Goal: Task Accomplishment & Management: Use online tool/utility

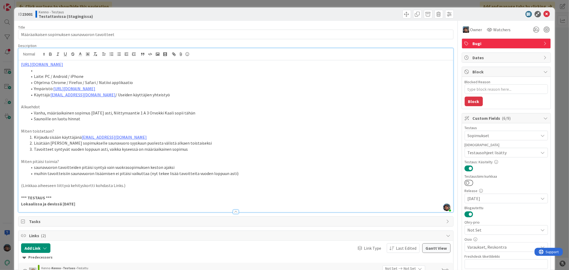
type textarea "x"
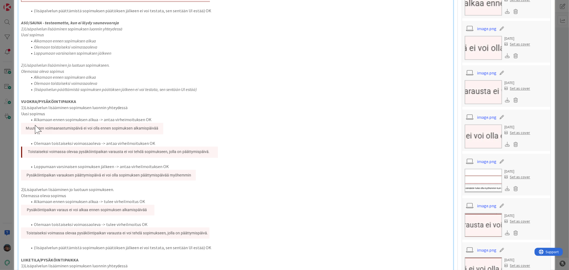
scroll to position [708, 0]
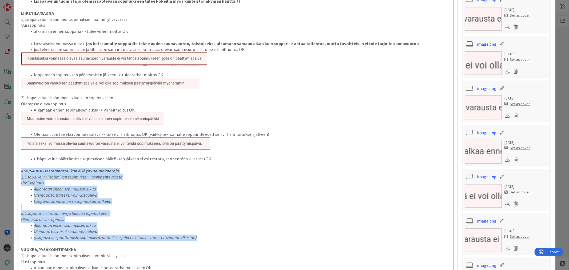
drag, startPoint x: 20, startPoint y: 170, endPoint x: 218, endPoint y: 236, distance: 208.3
click at [218, 236] on div "[URL][DOMAIN_NAME] Laite: PC / Android / iPhone Ohjelma: Chrome / Firefox / Saf…" at bounding box center [235, 60] width 434 height 1414
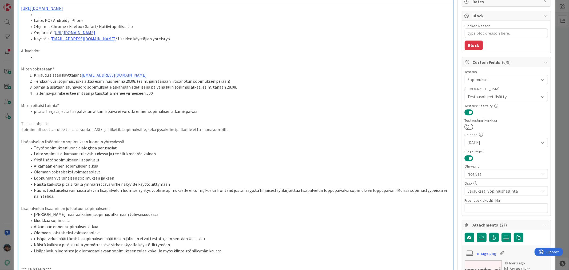
scroll to position [0, 0]
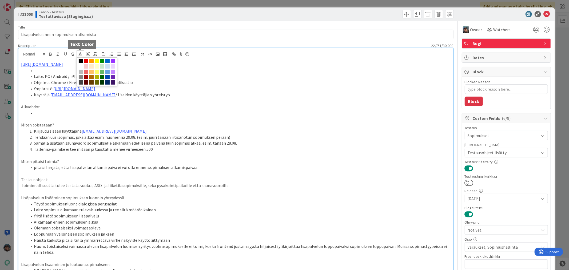
click at [79, 56] on line at bounding box center [80, 56] width 3 height 0
click at [111, 79] on span at bounding box center [113, 77] width 4 height 4
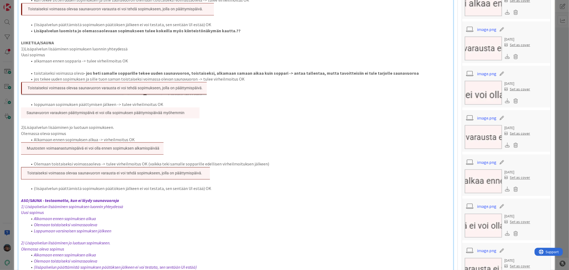
click at [272, 161] on li "Olemaan toistaiseksi voimassaoleva -> tulee virheilmoitus OK (vaikka teki samal…" at bounding box center [238, 164] width 423 height 6
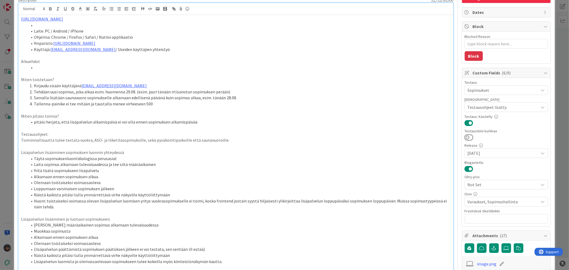
scroll to position [0, 0]
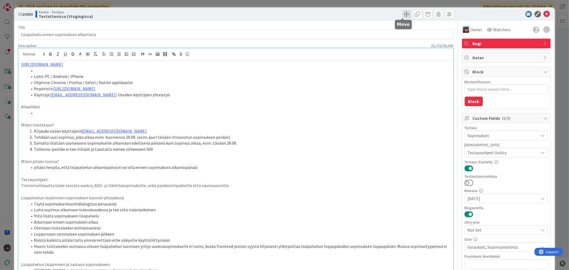
click at [402, 13] on span at bounding box center [406, 14] width 9 height 9
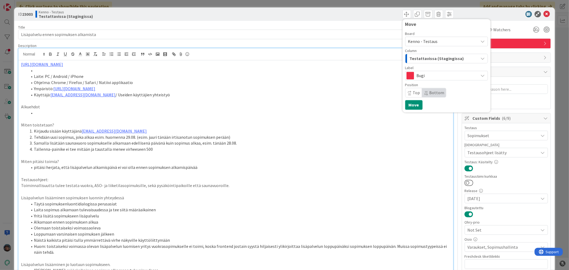
click at [426, 57] on span "Testattavissa (Stagingissa)" at bounding box center [437, 58] width 54 height 7
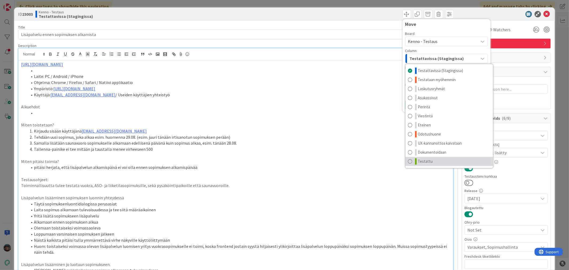
click at [424, 161] on span "Testattu" at bounding box center [425, 161] width 15 height 6
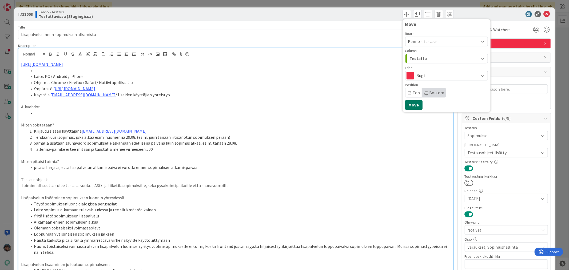
click at [406, 103] on button "Move" at bounding box center [413, 105] width 17 height 10
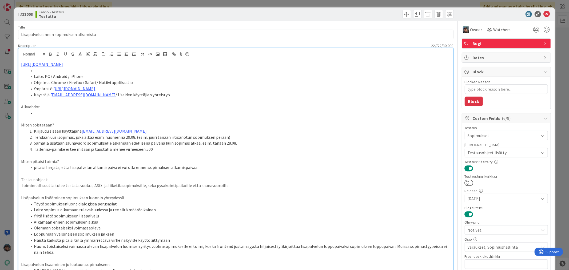
type textarea "x"
click at [543, 13] on icon at bounding box center [546, 14] width 6 height 6
